Goal: Information Seeking & Learning: Learn about a topic

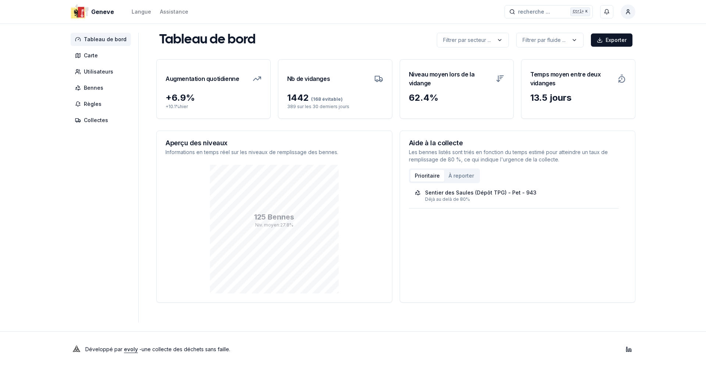
click at [193, 240] on div "125 Bennes Niv. moyen : 27.8 %" at bounding box center [275, 229] width 218 height 129
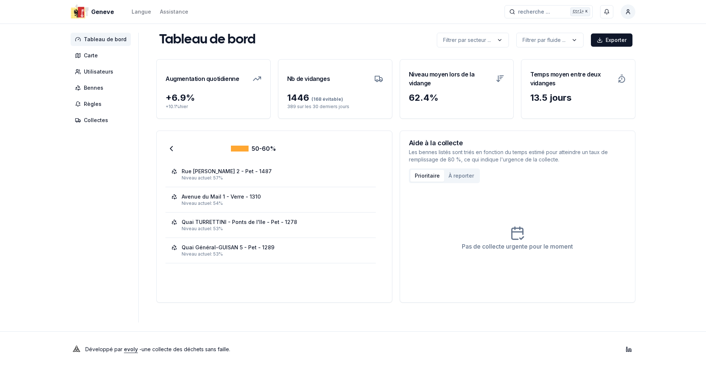
click at [86, 194] on aside "Tableau de bord Carte Utilisateurs Bennes Règles Collectes" at bounding box center [105, 178] width 68 height 290
click at [266, 249] on div "Quai Général-GUISAN 5 - Pet - 1289" at bounding box center [228, 247] width 93 height 7
click at [2, 232] on div "Geneve Langue Assistance recherche ... recherche ... Ctrl+ K Farid El Hadj Tabl…" at bounding box center [353, 183] width 706 height 367
click at [91, 199] on aside "Tableau de bord Carte Utilisateurs Bennes Règles Collectes" at bounding box center [105, 178] width 68 height 290
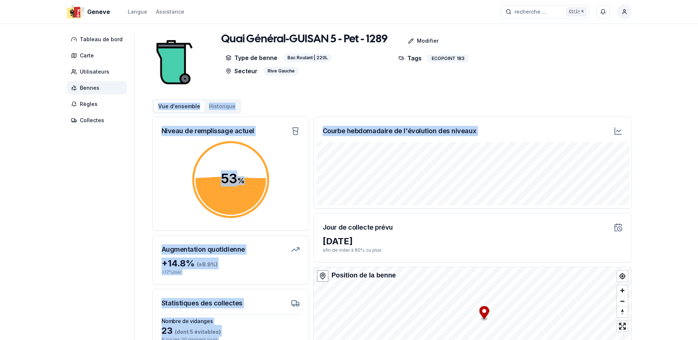
drag, startPoint x: 655, startPoint y: 137, endPoint x: 658, endPoint y: 79, distance: 58.5
click at [658, 79] on div "Geneve Langue Assistance recherche ... recherche ... Ctrl+ K Farid El Hadj Tabl…" at bounding box center [349, 223] width 698 height 447
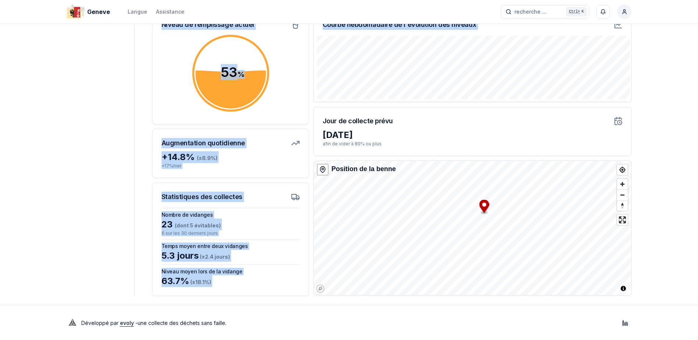
scroll to position [107, 0]
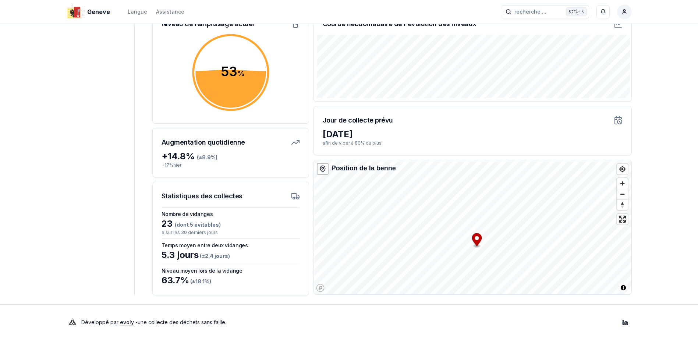
click at [106, 104] on aside "Tableau de bord Carte Utilisateurs Bennes Règles Collectes" at bounding box center [101, 111] width 68 height 370
click at [475, 244] on icon "Map marker" at bounding box center [477, 239] width 10 height 13
click at [485, 228] on icon "Map marker" at bounding box center [486, 227] width 10 height 13
click at [477, 227] on icon "Map marker" at bounding box center [477, 223] width 10 height 15
click at [489, 212] on icon "Map marker" at bounding box center [488, 211] width 10 height 13
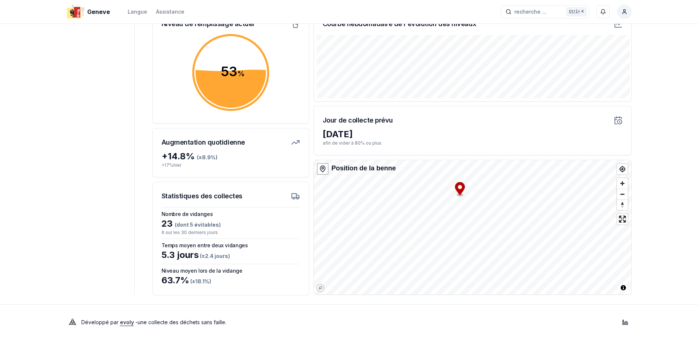
click at [464, 134] on div "Courbe hebdomadaire de l'évolution des niveaux Jour de collecte prévu 17 août 2…" at bounding box center [472, 153] width 318 height 286
click at [293, 108] on div "53 % 53 %" at bounding box center [231, 72] width 150 height 81
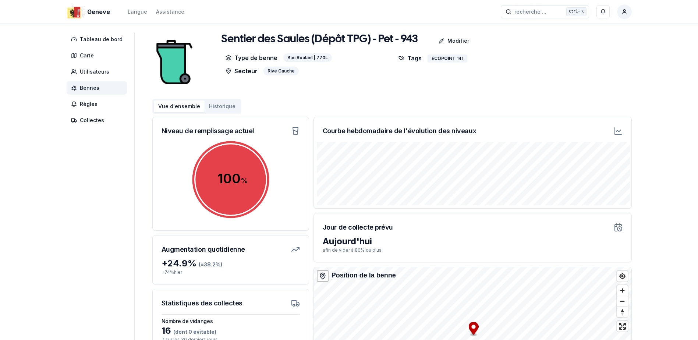
scroll to position [107, 0]
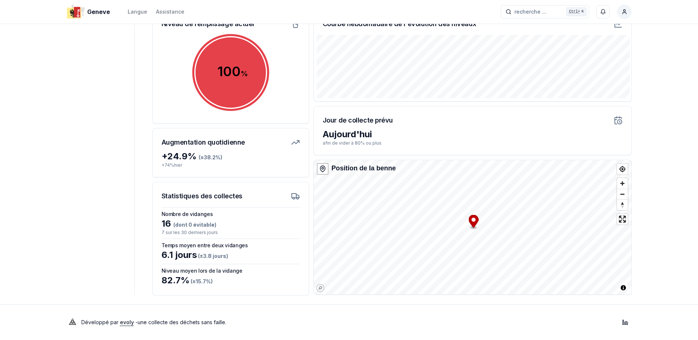
click at [470, 223] on icon "Map marker" at bounding box center [473, 221] width 10 height 13
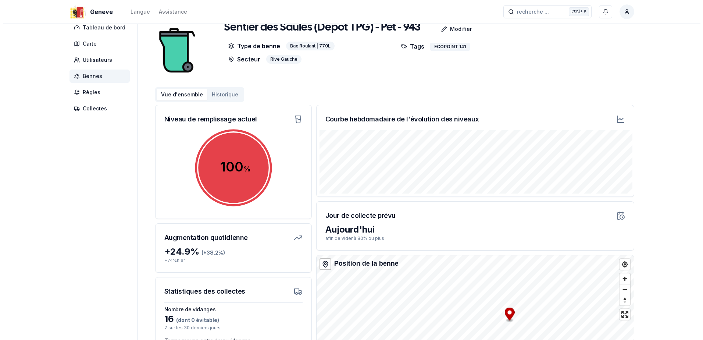
scroll to position [0, 0]
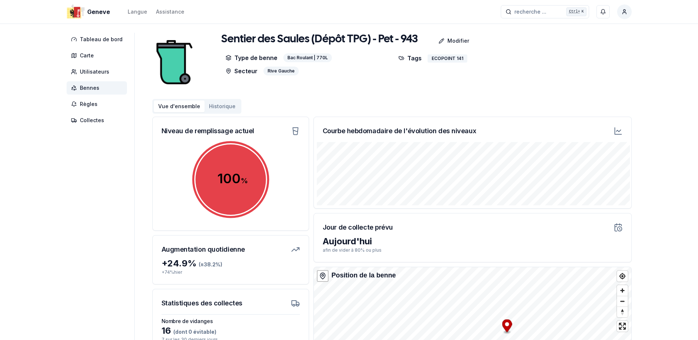
click at [617, 129] on icon at bounding box center [618, 131] width 9 height 9
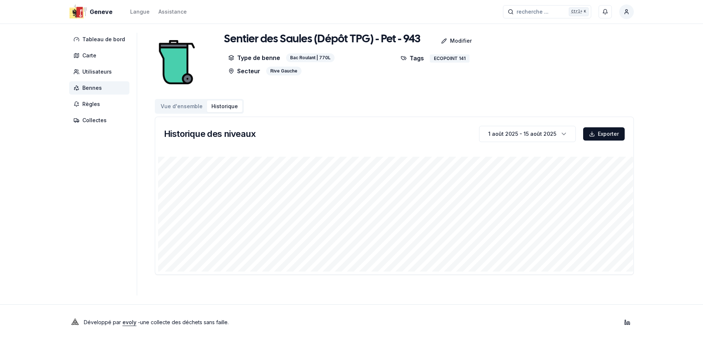
click at [118, 237] on div "Tableau de bord Carte Utilisateurs Bennes Règles Collectes Sentier des Saules (…" at bounding box center [351, 164] width 589 height 263
click at [20, 249] on div "Geneve Langue Assistance recherche ... recherche ... Ctrl+ K Farid El Hadj Tabl…" at bounding box center [351, 170] width 703 height 340
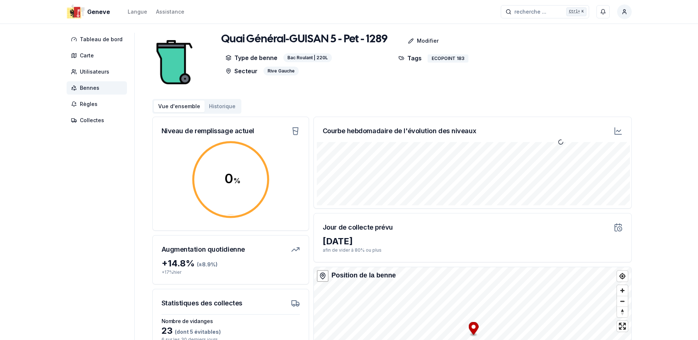
scroll to position [107, 0]
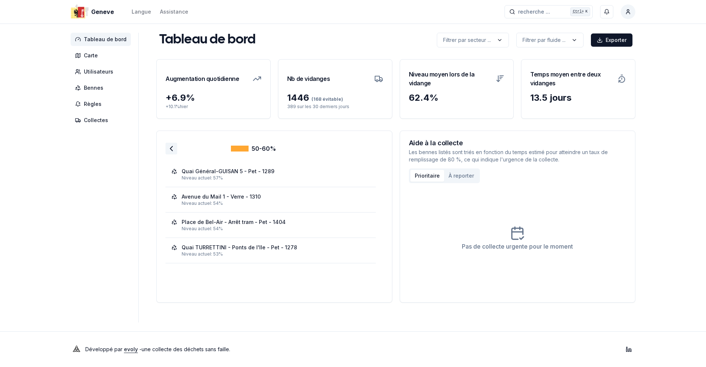
click at [169, 148] on icon at bounding box center [171, 148] width 9 height 9
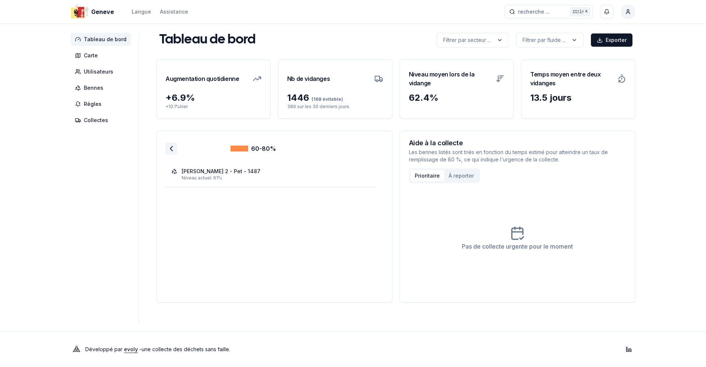
click at [168, 149] on icon at bounding box center [171, 148] width 9 height 9
click at [105, 199] on aside "Tableau de bord Carte Utilisateurs Bennes Règles Collectes" at bounding box center [105, 178] width 68 height 290
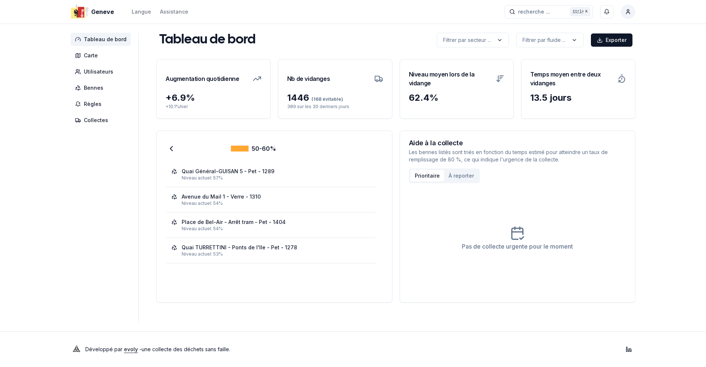
click at [99, 182] on aside "Tableau de bord Carte Utilisateurs Bennes Règles Collectes" at bounding box center [105, 178] width 68 height 290
click at [173, 145] on icon at bounding box center [171, 148] width 9 height 9
click at [170, 149] on icon at bounding box center [171, 148] width 9 height 9
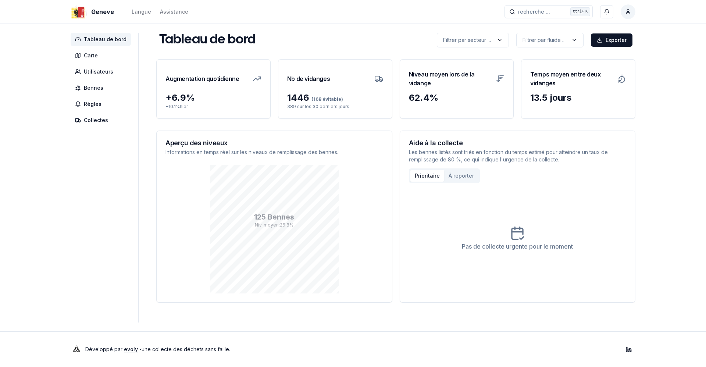
click at [122, 187] on aside "Tableau de bord Carte Utilisateurs Bennes Règles Collectes" at bounding box center [105, 178] width 68 height 290
click at [161, 183] on div "125 Bennes Niv. moyen : 26.8 %" at bounding box center [274, 234] width 235 height 138
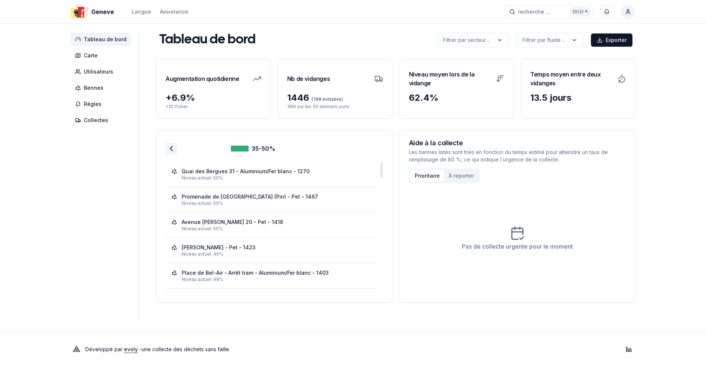
click at [170, 150] on icon at bounding box center [171, 148] width 9 height 9
